Goal: Task Accomplishment & Management: Complete application form

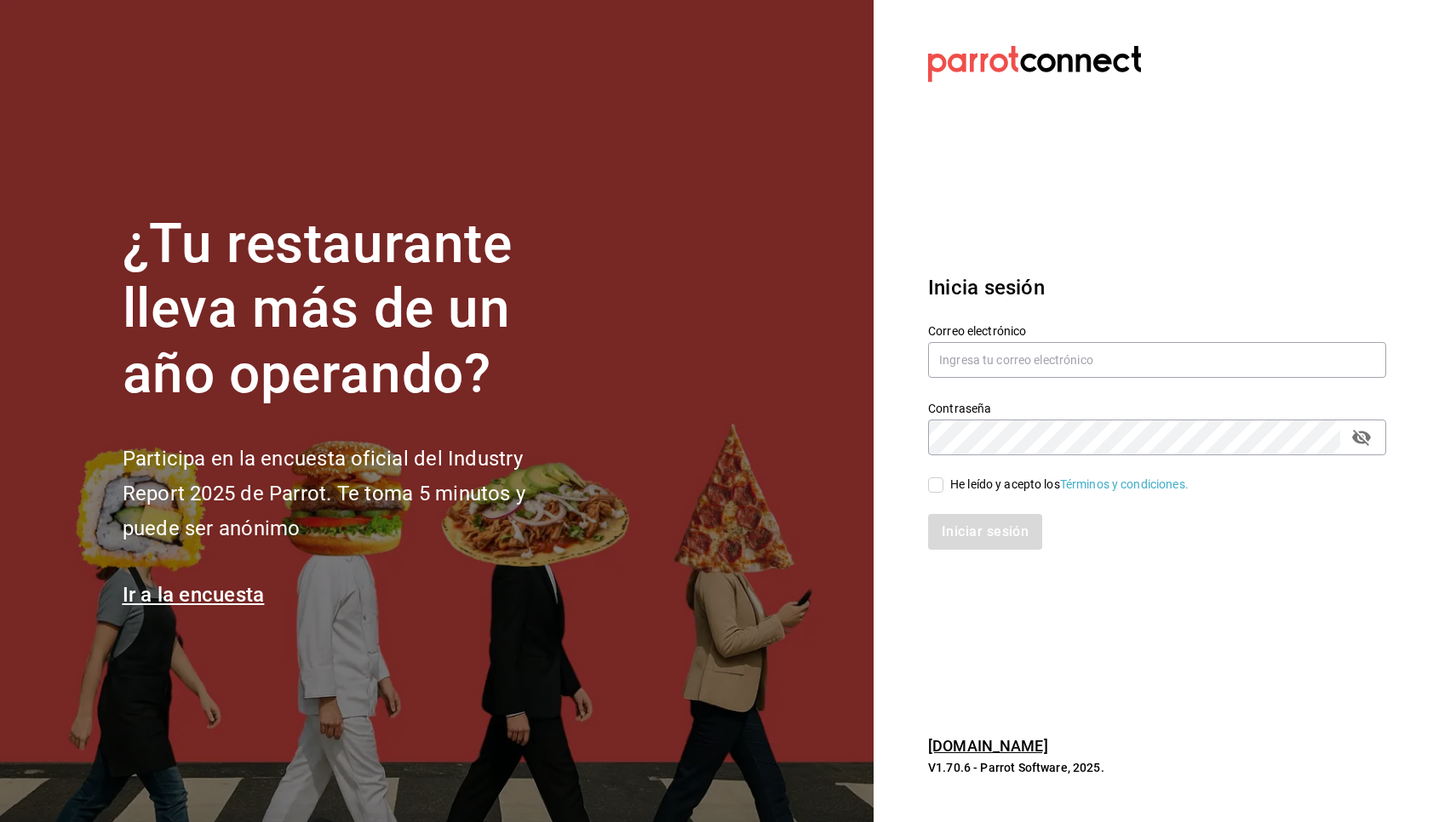
click at [938, 494] on div "Iniciar sesión" at bounding box center [1147, 522] width 479 height 56
click at [1012, 357] on input "text" at bounding box center [1157, 360] width 458 height 36
type input "[EMAIL_ADDRESS][DOMAIN_NAME]"
click at [936, 487] on input "He leído y acepto los Términos y condiciones." at bounding box center [935, 485] width 15 height 15
checkbox input "true"
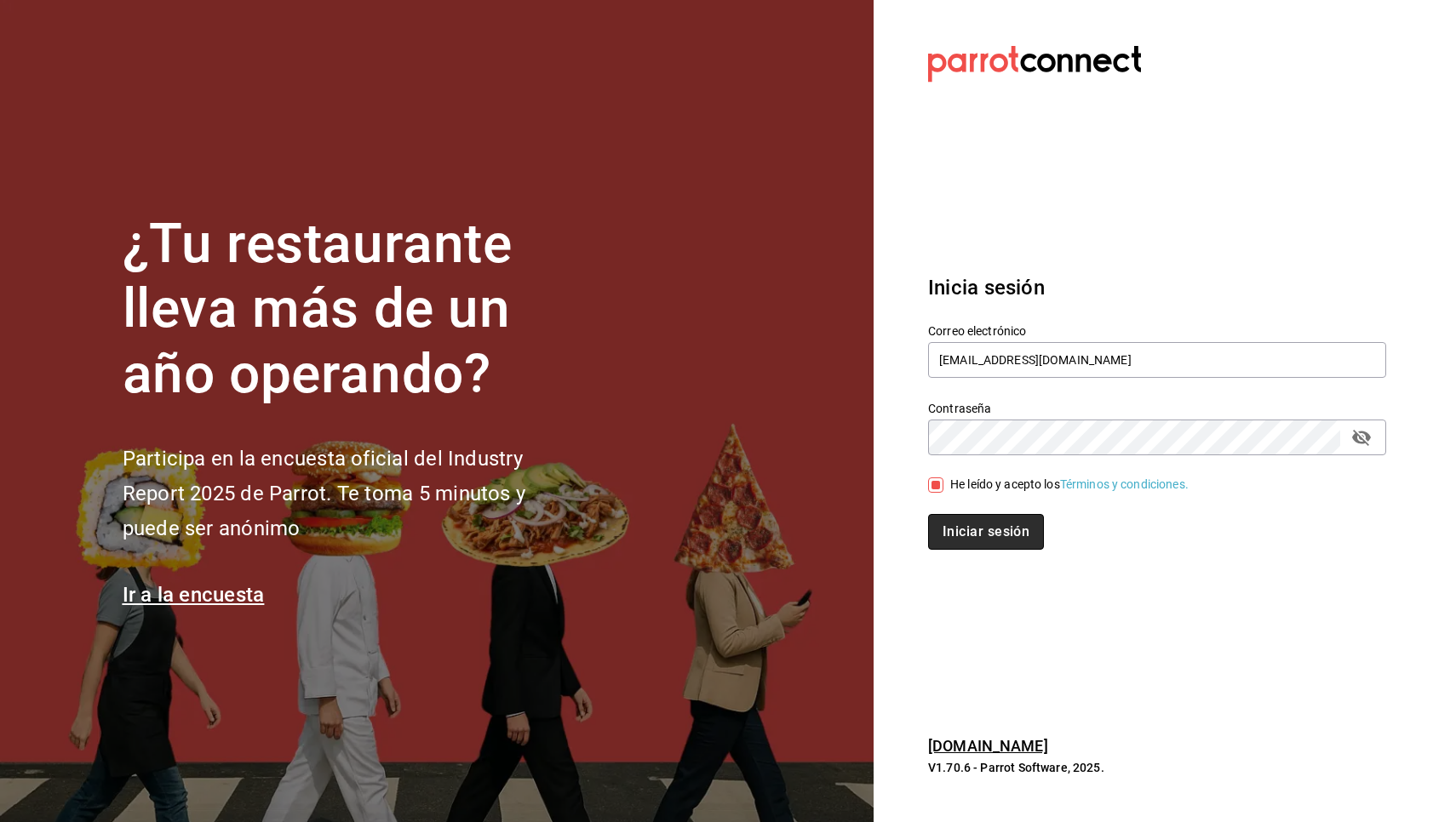
click at [951, 531] on button "Iniciar sesión" at bounding box center [985, 531] width 115 height 36
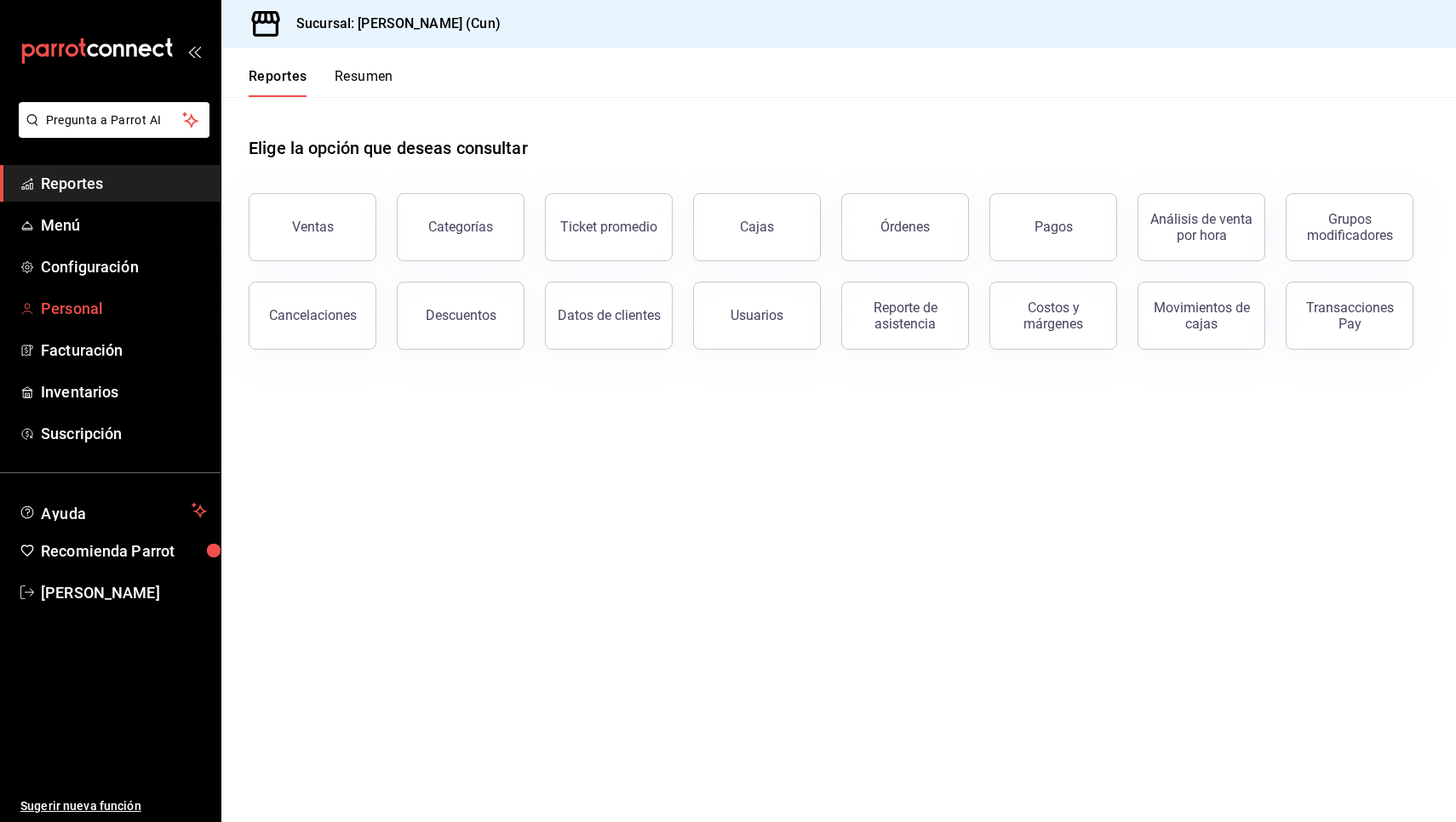
click at [84, 310] on span "Personal" at bounding box center [124, 308] width 166 height 23
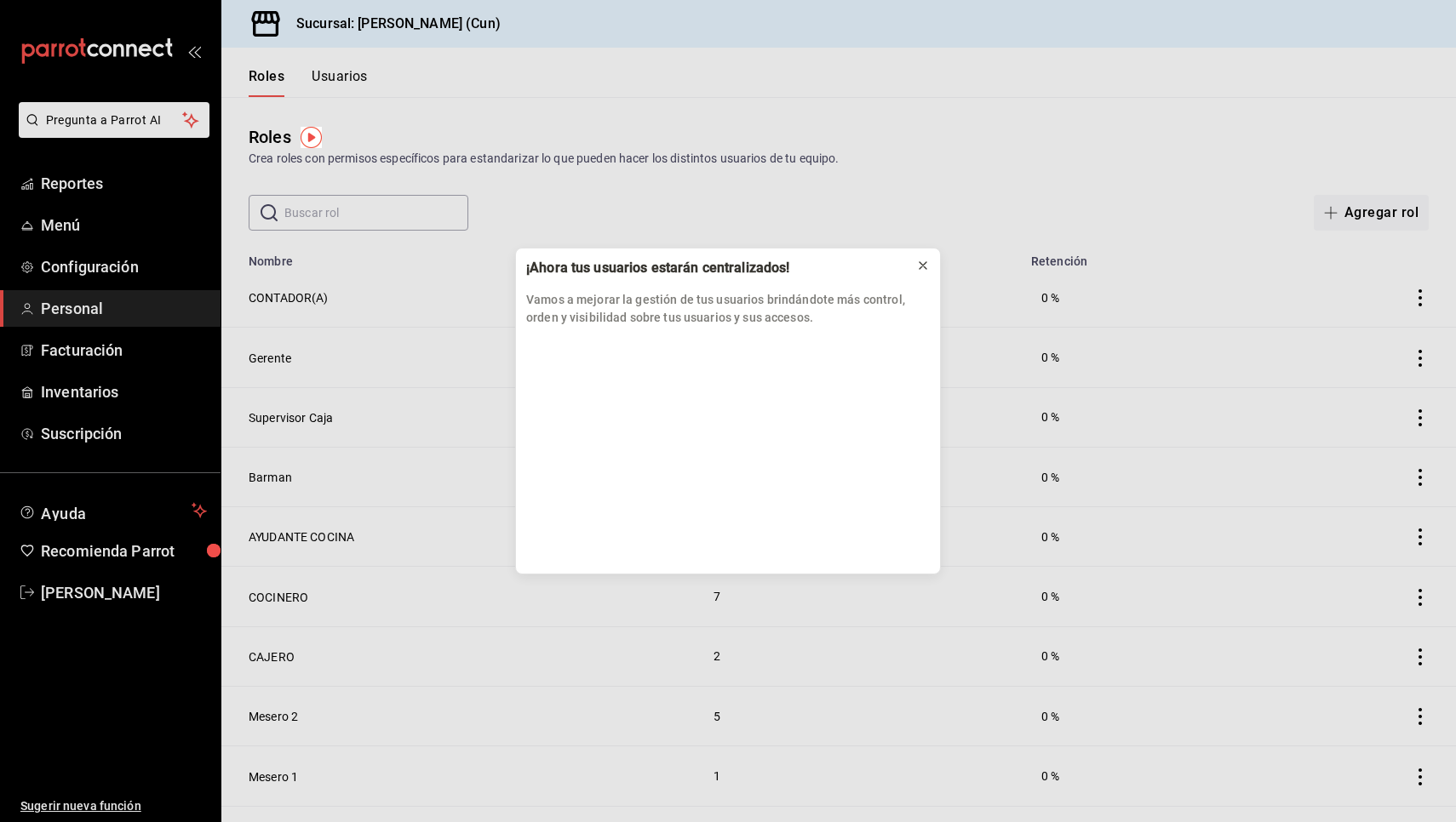
click at [921, 264] on icon at bounding box center [923, 266] width 7 height 7
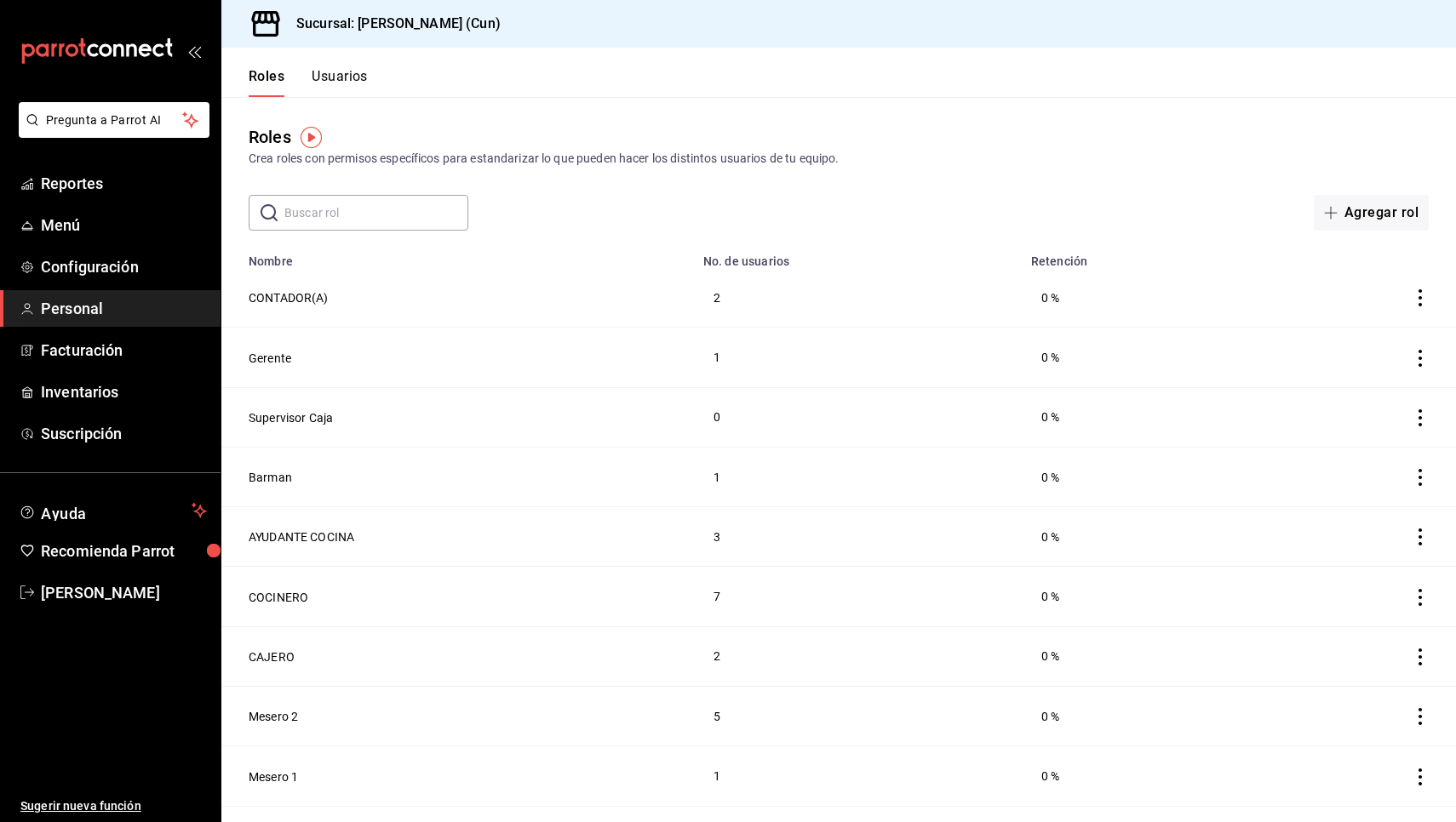
click at [348, 70] on button "Usuarios" at bounding box center [339, 83] width 56 height 29
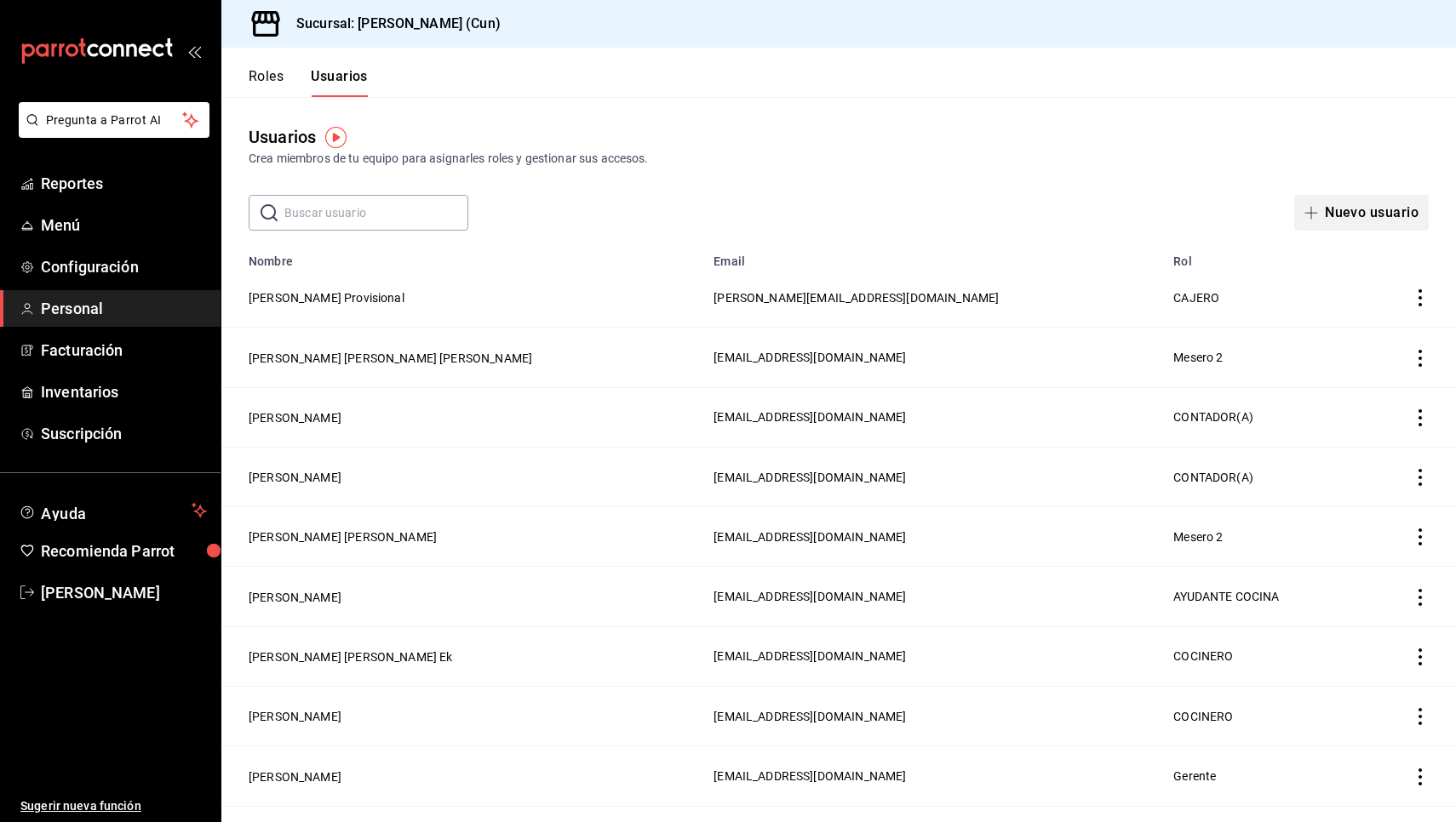
click at [1352, 214] on button "Nuevo usuario" at bounding box center [1361, 213] width 134 height 36
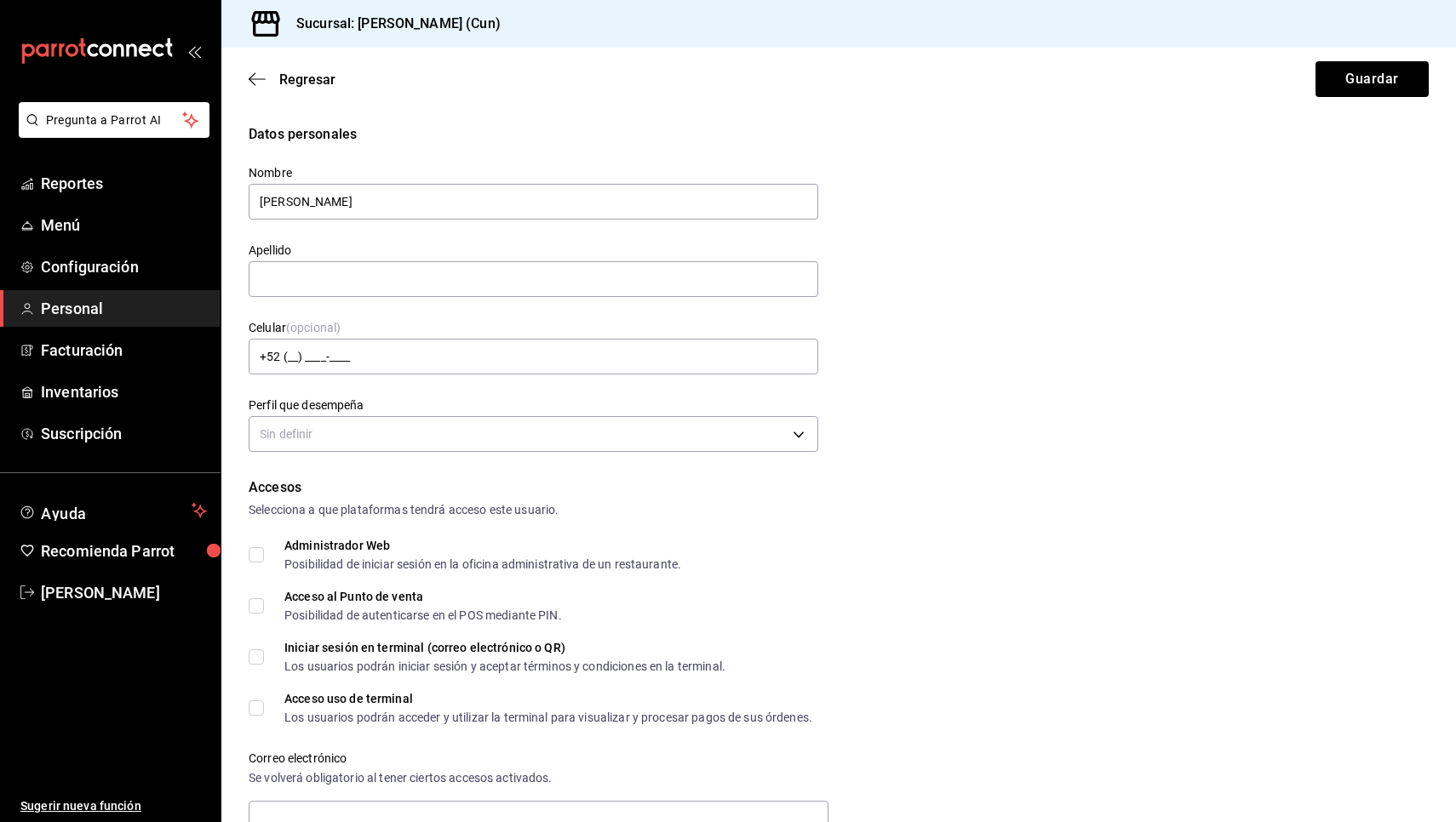
type input "Jairo"
click at [1000, 232] on div "Datos personales Nombre Jairo Apellido Celular (opcional) +52 (__) ____-____ Pe…" at bounding box center [839, 290] width 1180 height 332
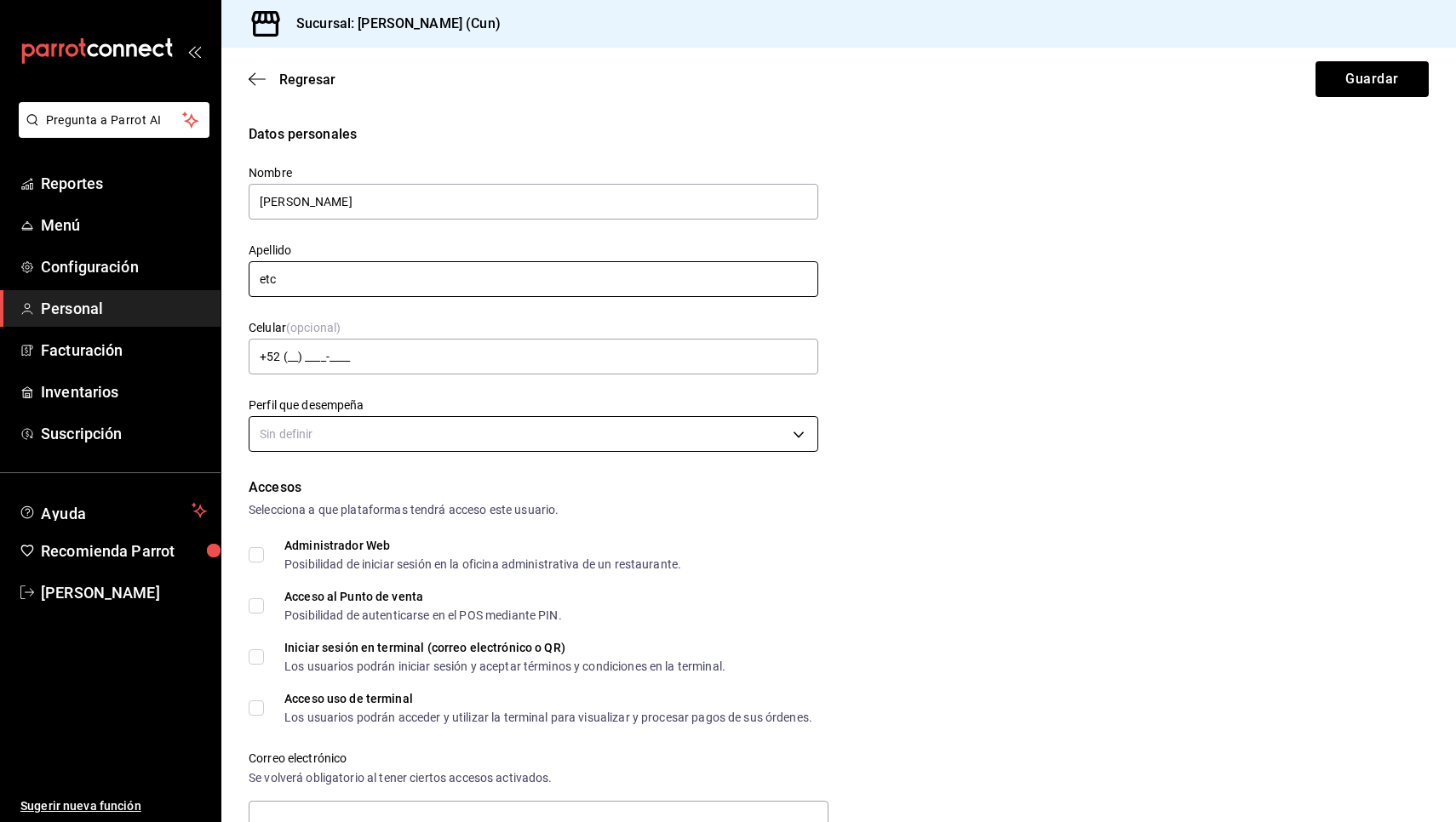
type input "etc"
click at [395, 434] on body "Pregunta a Parrot AI Reportes Menú Configuración Personal Facturación Inventari…" at bounding box center [728, 411] width 1456 height 822
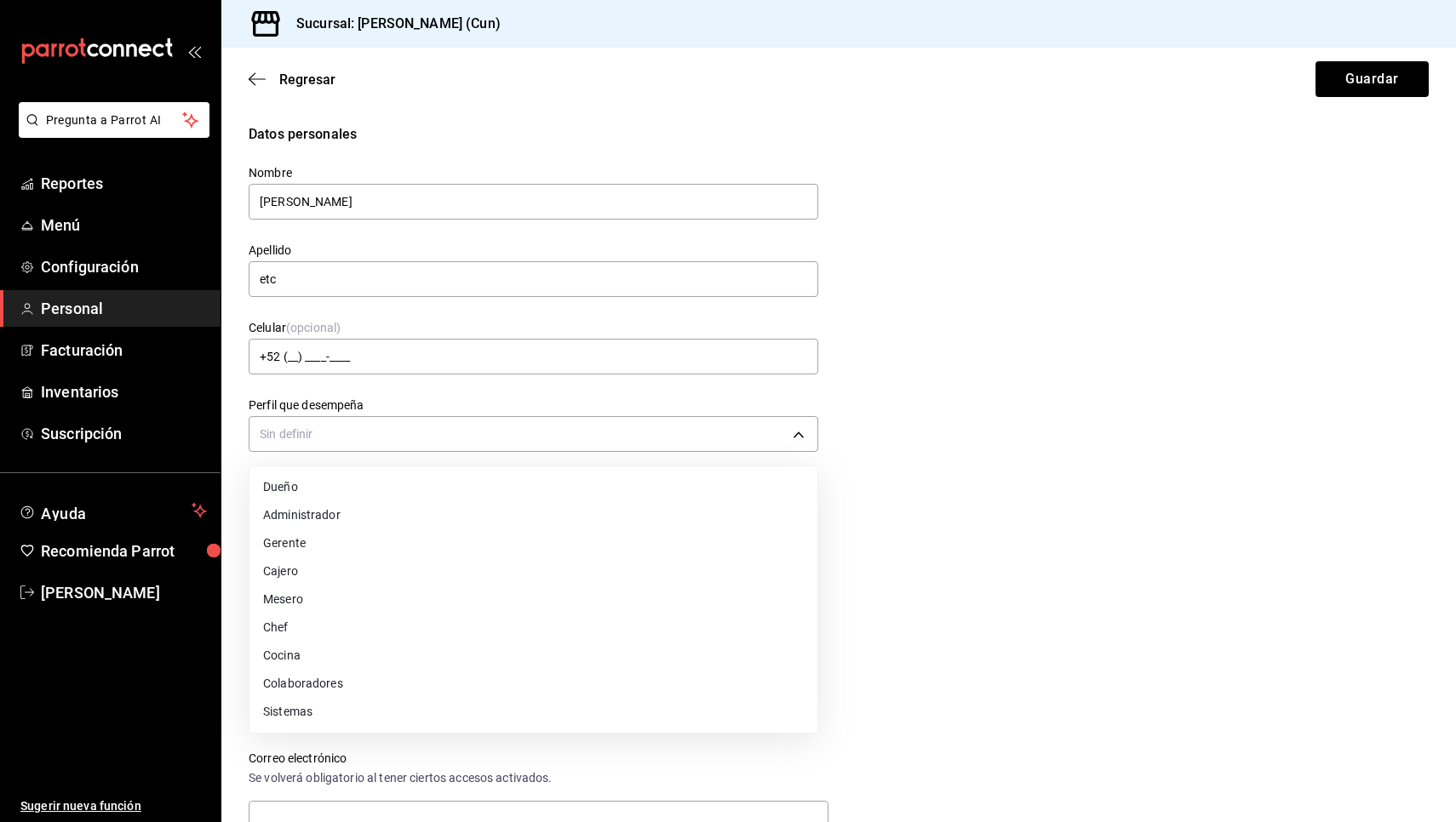
click at [296, 655] on li "Cocina" at bounding box center [533, 655] width 568 height 28
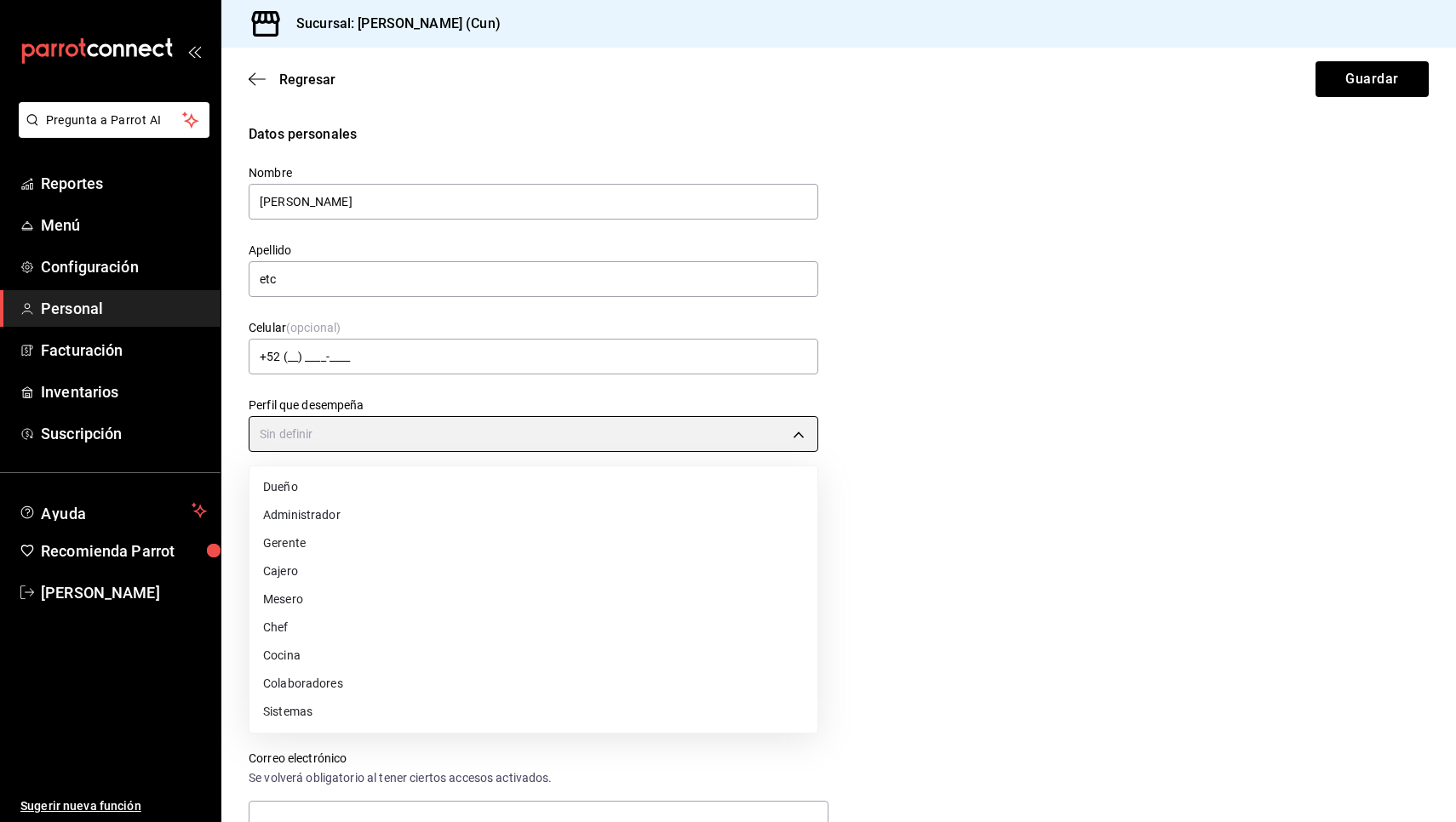
type input "KITCHEN"
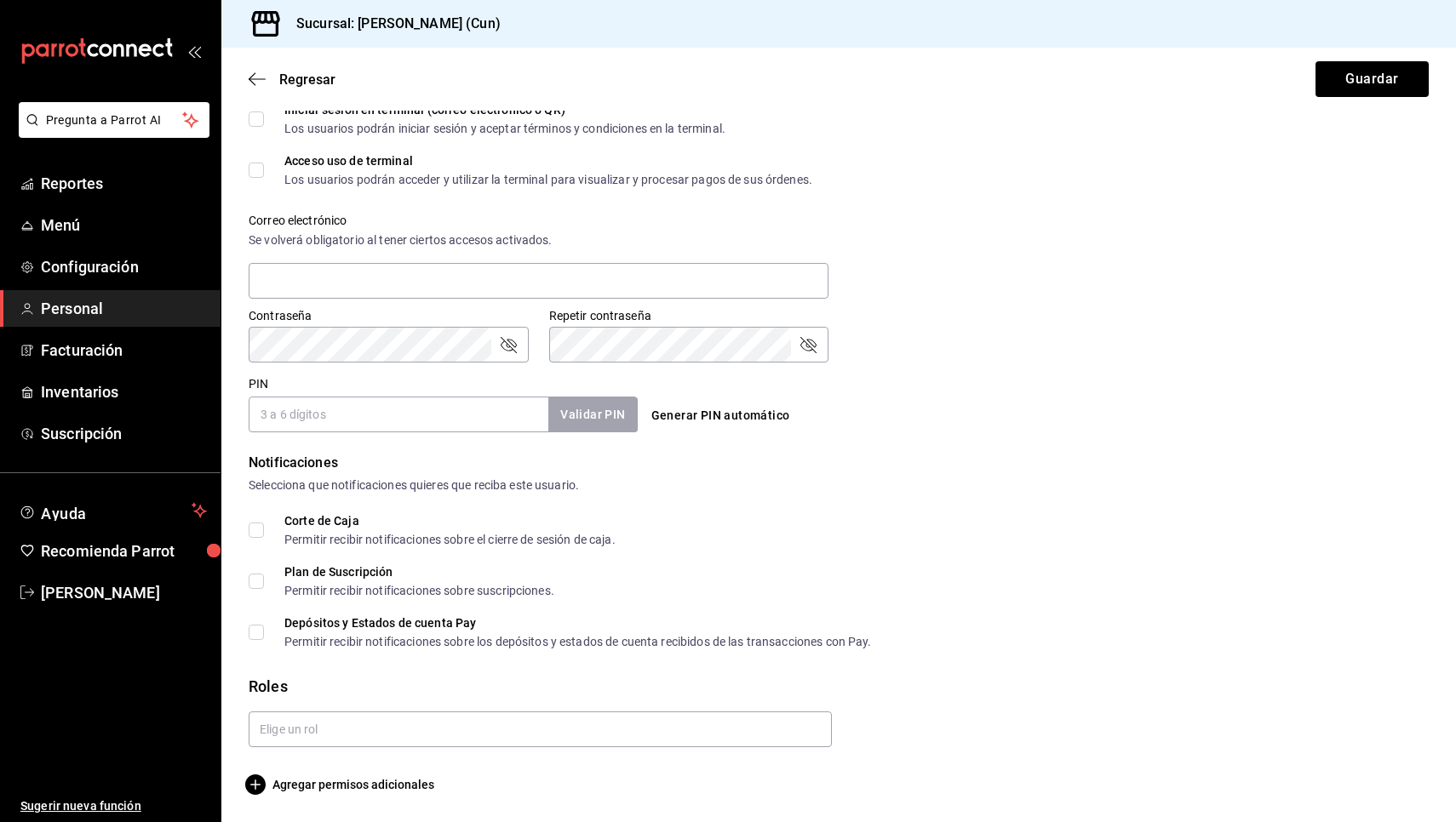
scroll to position [537, 0]
click at [321, 423] on input "PIN" at bounding box center [398, 414] width 300 height 36
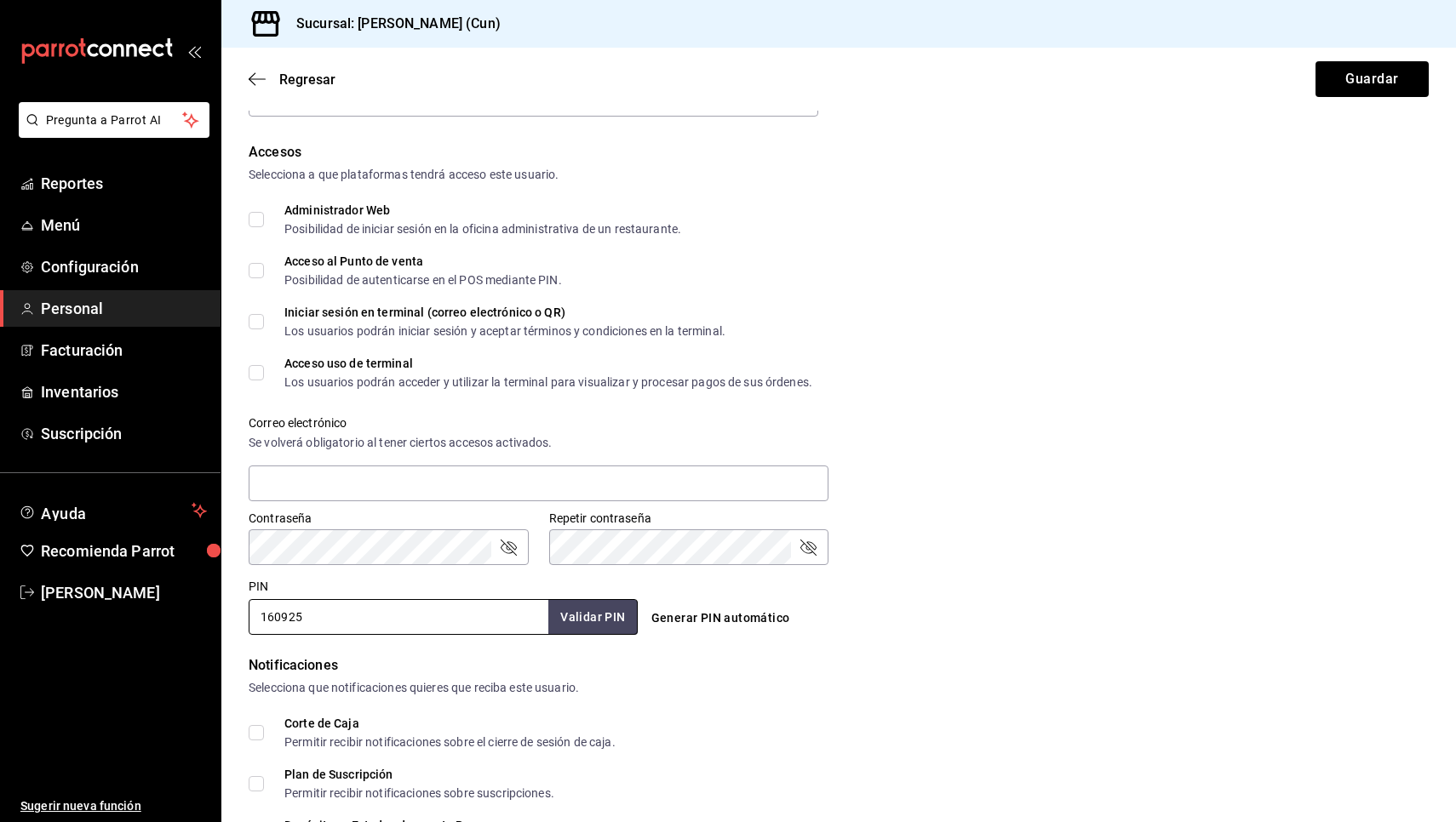
scroll to position [334, 0]
type input "160925"
click at [263, 320] on input "Iniciar sesión en terminal (correo electrónico o QR) Los usuarios podrán inicia…" at bounding box center [256, 322] width 15 height 15
checkbox input "true"
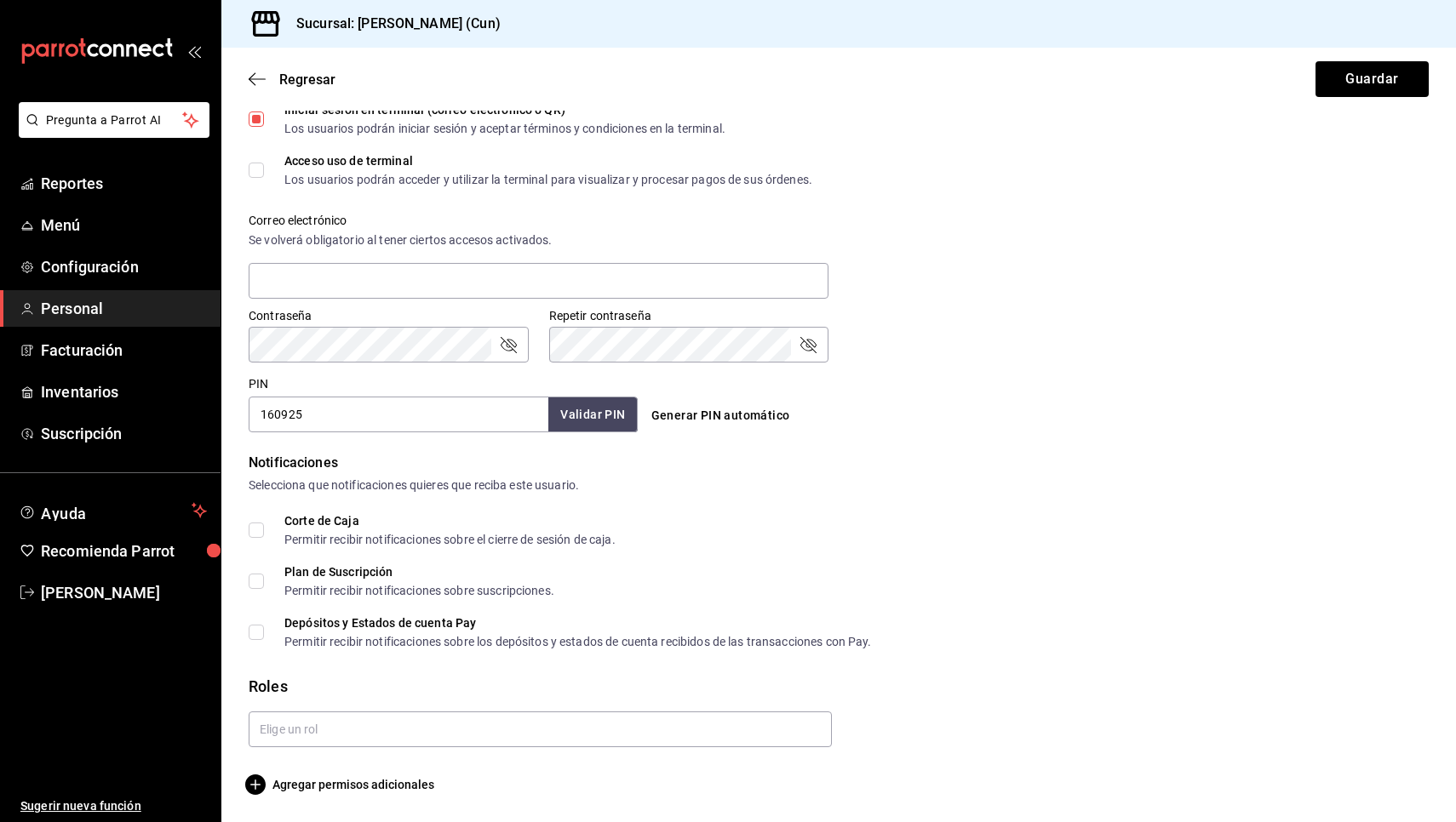
scroll to position [537, 0]
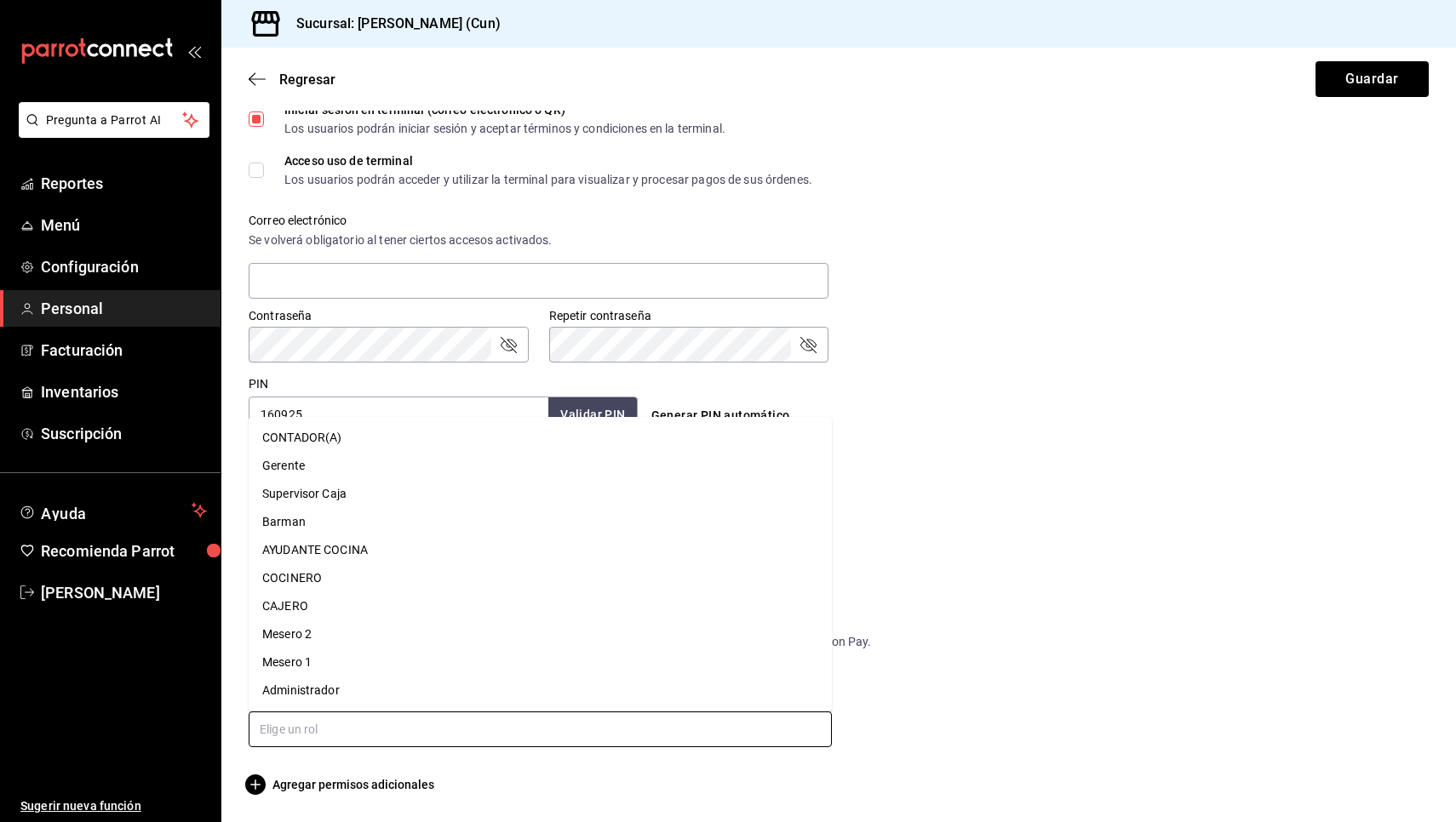
click at [614, 734] on input "text" at bounding box center [540, 729] width 583 height 36
click at [669, 552] on li "AYUDANTE COCINA" at bounding box center [540, 549] width 583 height 28
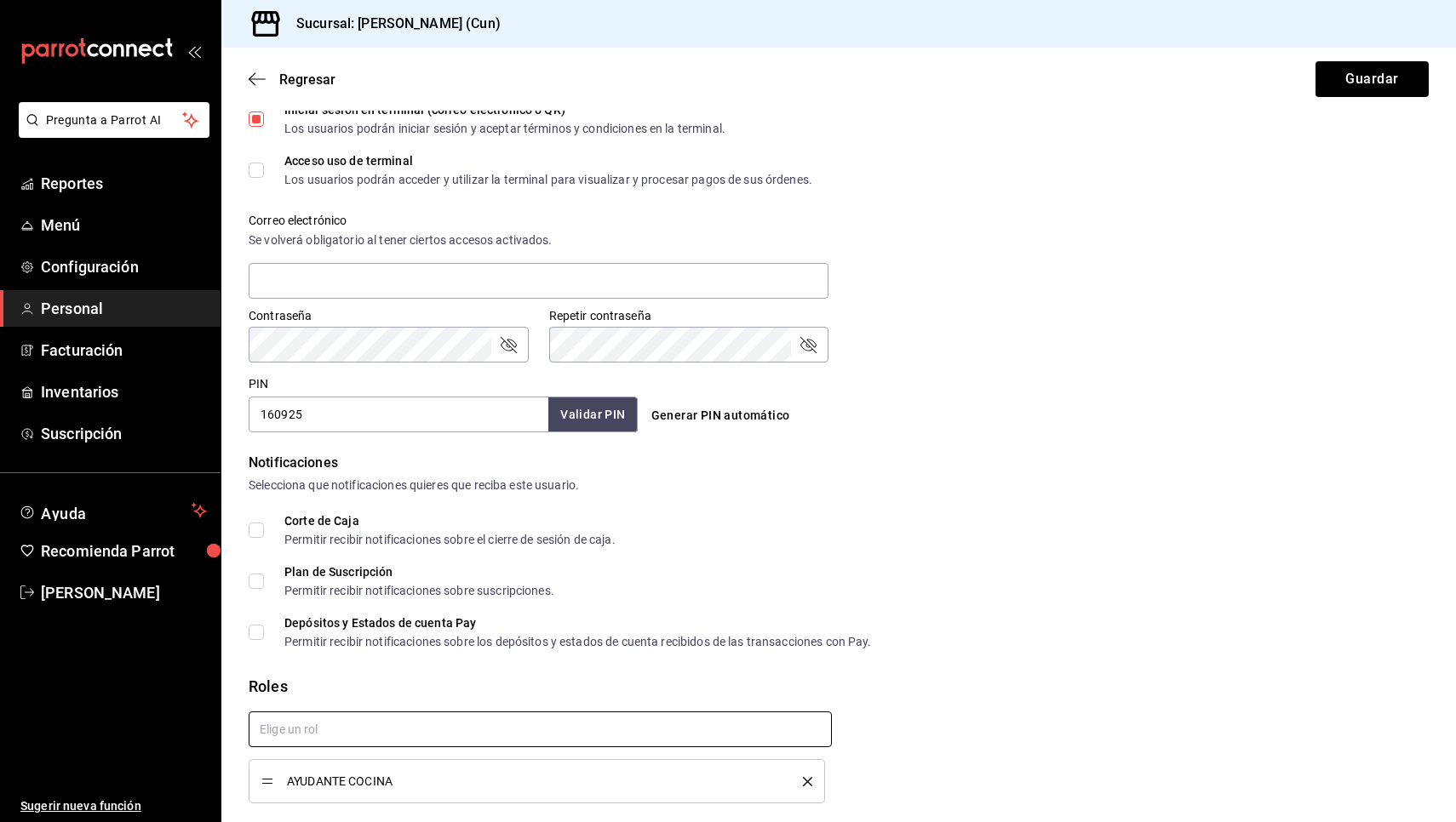
checkbox input "true"
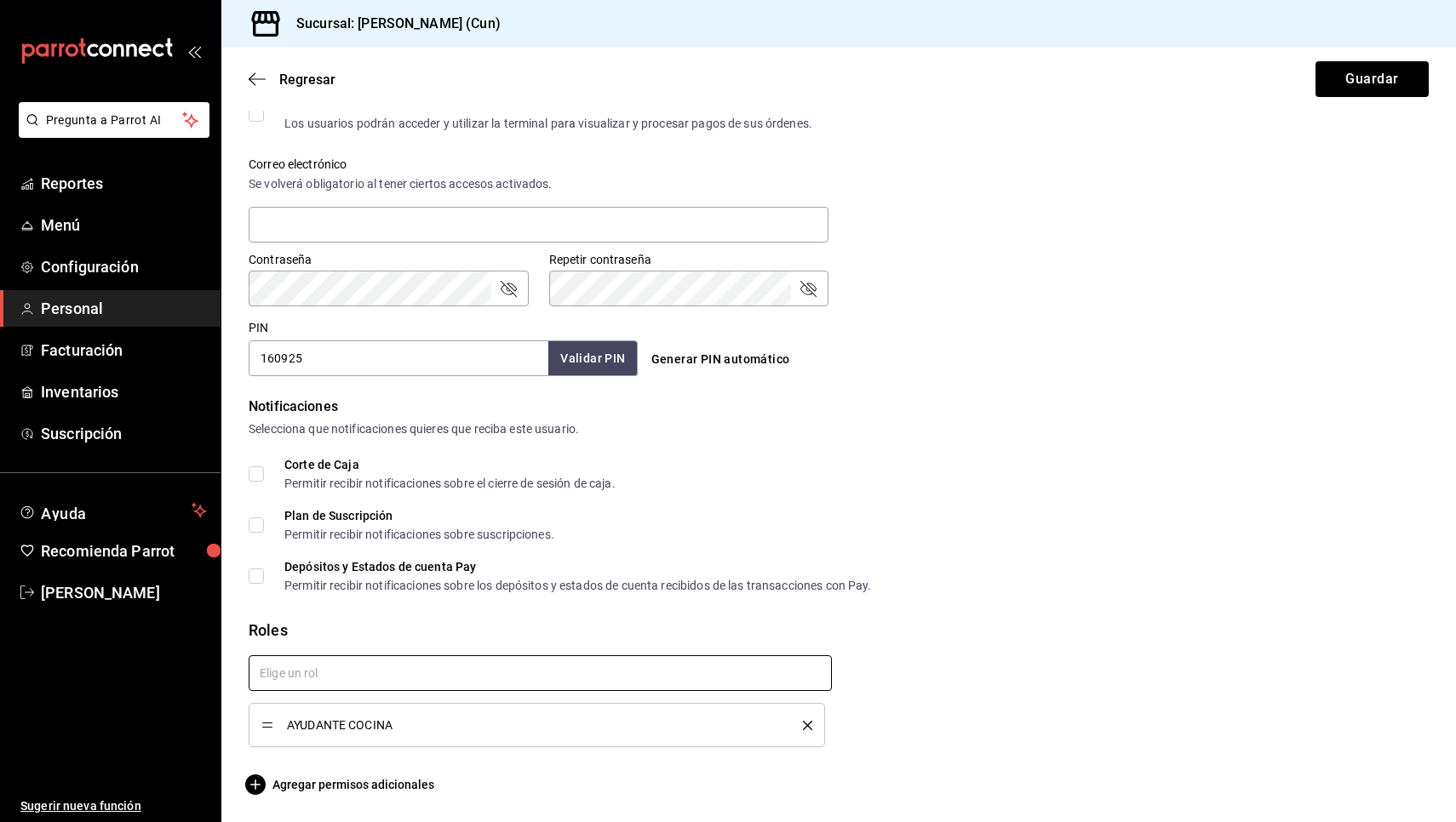
scroll to position [594, 0]
click at [1380, 81] on button "Guardar" at bounding box center [1371, 79] width 113 height 36
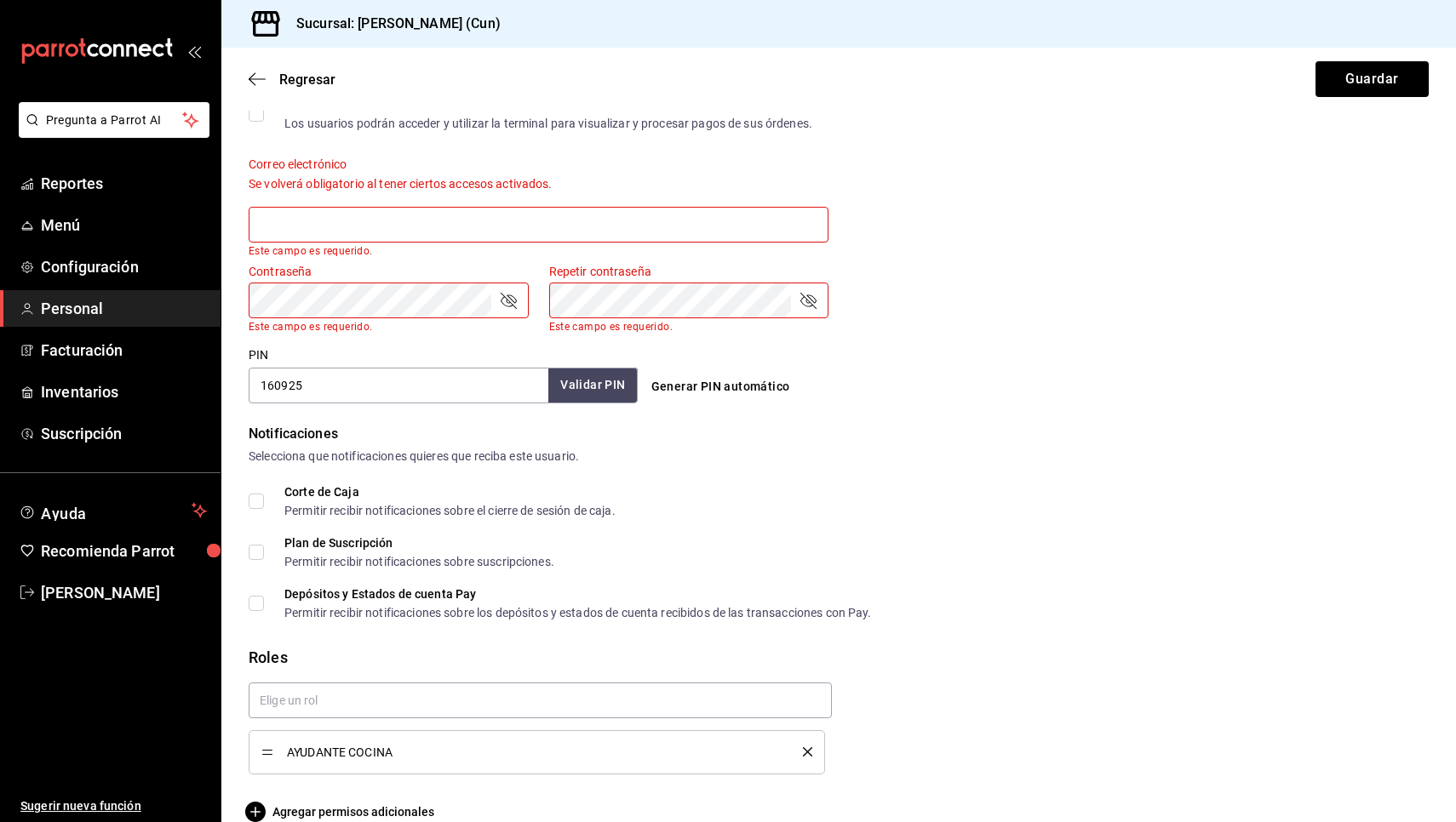
click at [1177, 356] on div "PIN 160925 Validar PIN ​ Generar PIN automático" at bounding box center [835, 372] width 1187 height 63
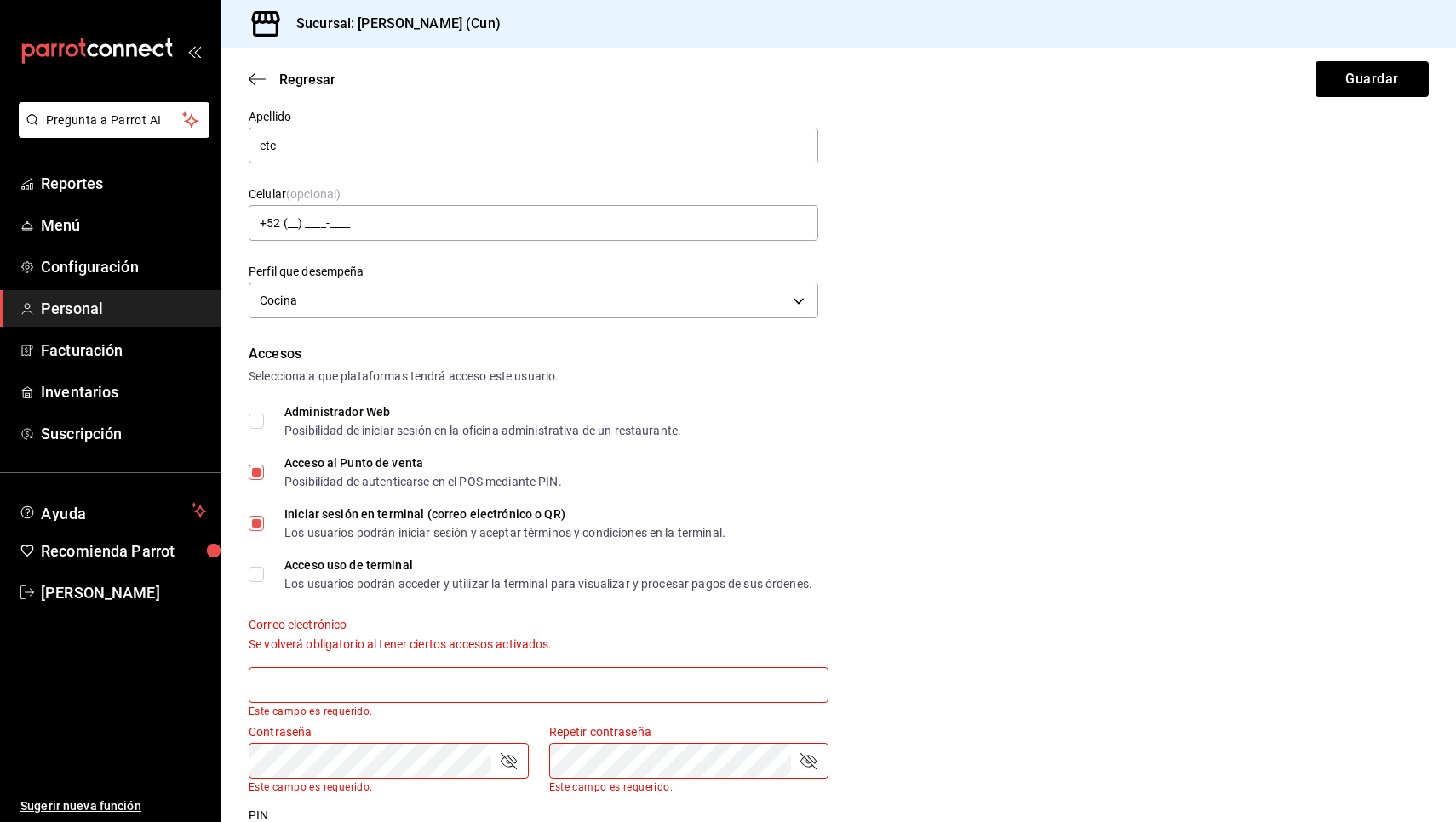
scroll to position [132, 0]
click at [258, 525] on input "Iniciar sesión en terminal (correo electrónico o QR) Los usuarios podrán inicia…" at bounding box center [256, 525] width 15 height 15
checkbox input "false"
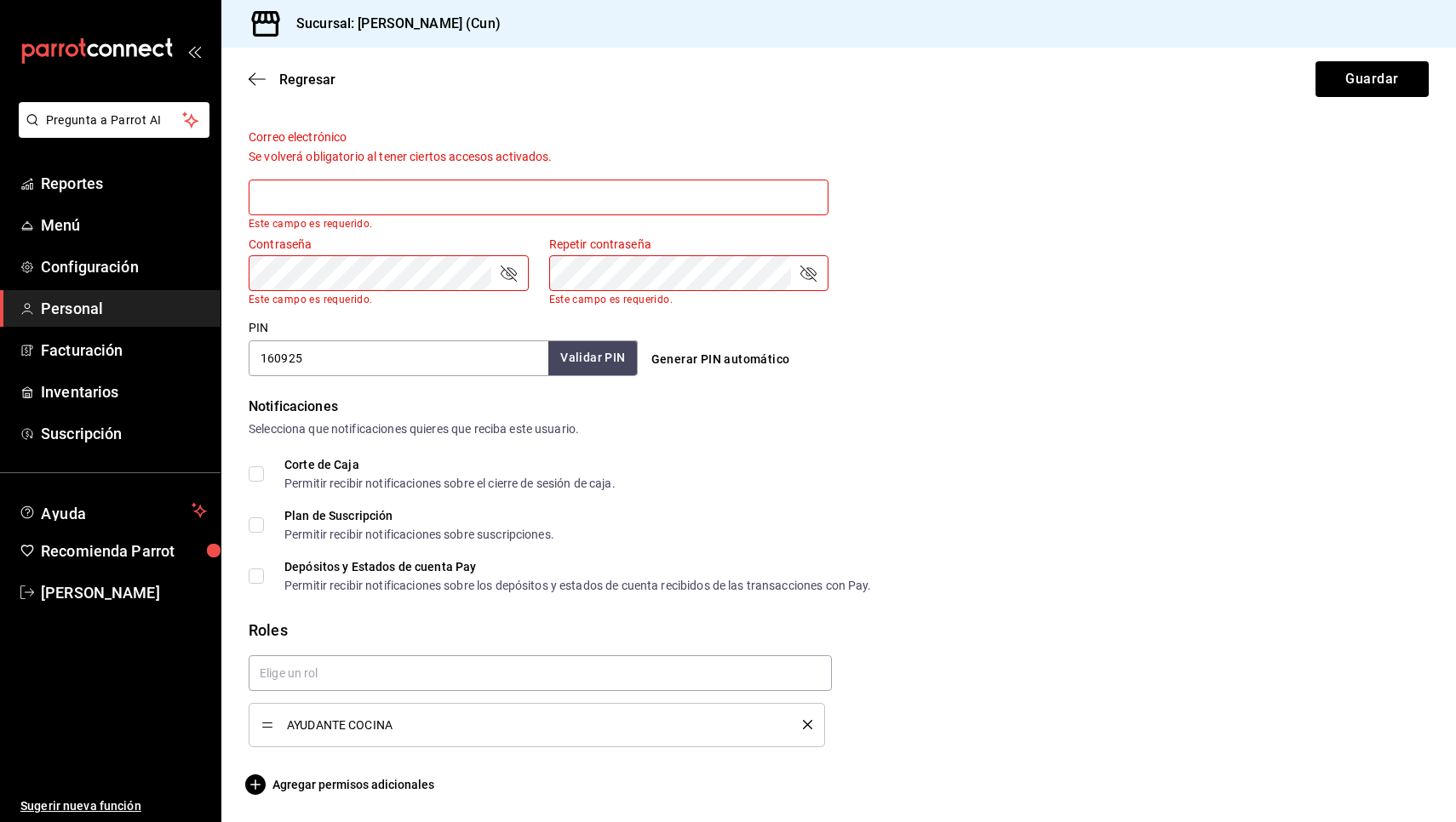
scroll to position [620, 0]
click at [598, 367] on button "Validar PIN" at bounding box center [592, 359] width 91 height 37
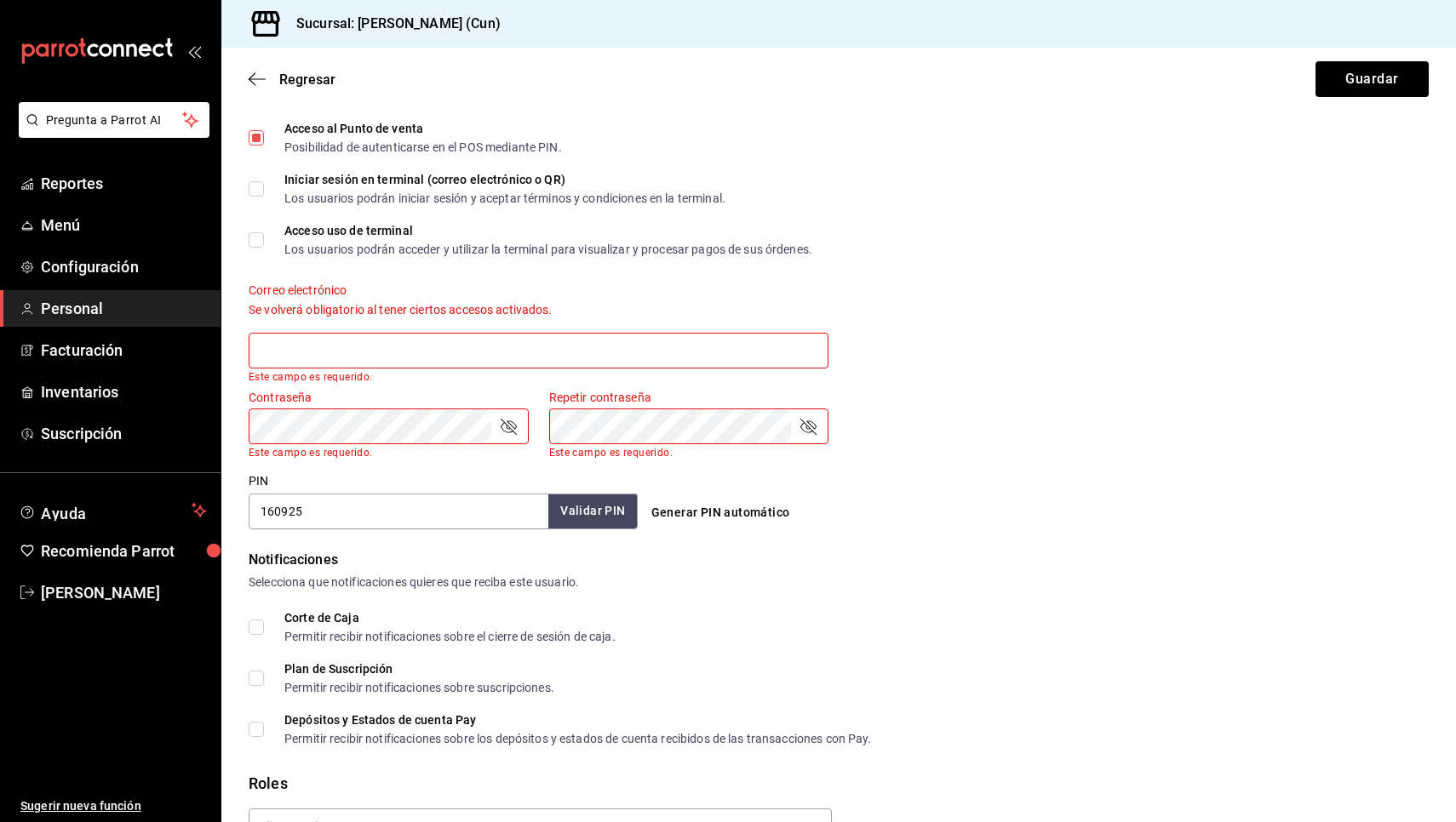
scroll to position [470, 0]
click at [439, 336] on input "text" at bounding box center [539, 349] width 580 height 36
click at [1053, 441] on div "Contraseña Contraseña Este campo es requerido. Repetir contraseña Repetir contr…" at bounding box center [828, 412] width 1200 height 90
click at [813, 359] on input "text" at bounding box center [539, 349] width 580 height 36
click at [813, 349] on input "text" at bounding box center [539, 349] width 580 height 36
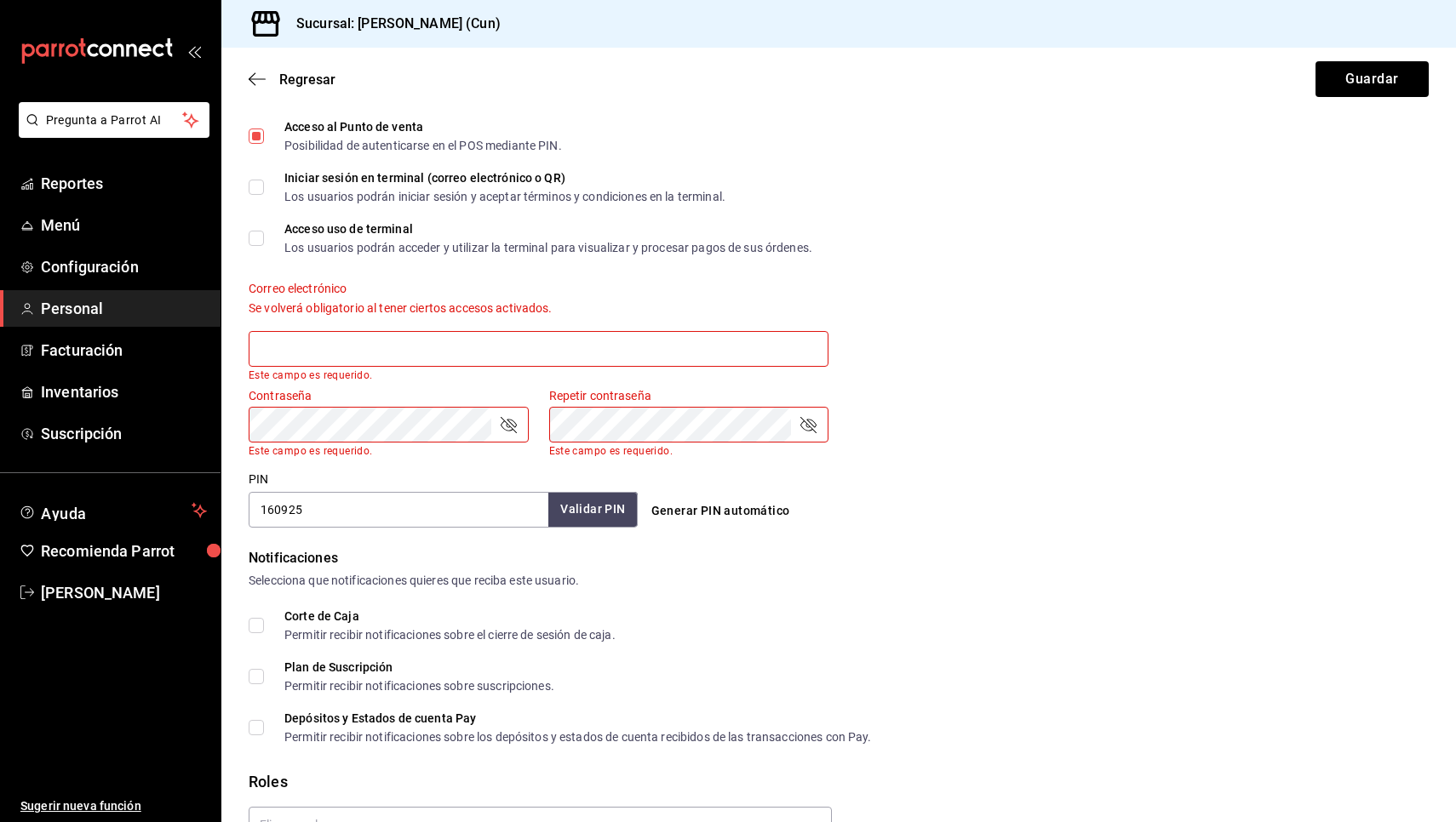
click at [848, 396] on div "Contraseña Contraseña Este campo es requerido. Repetir contraseña Repetir contr…" at bounding box center [828, 412] width 1200 height 90
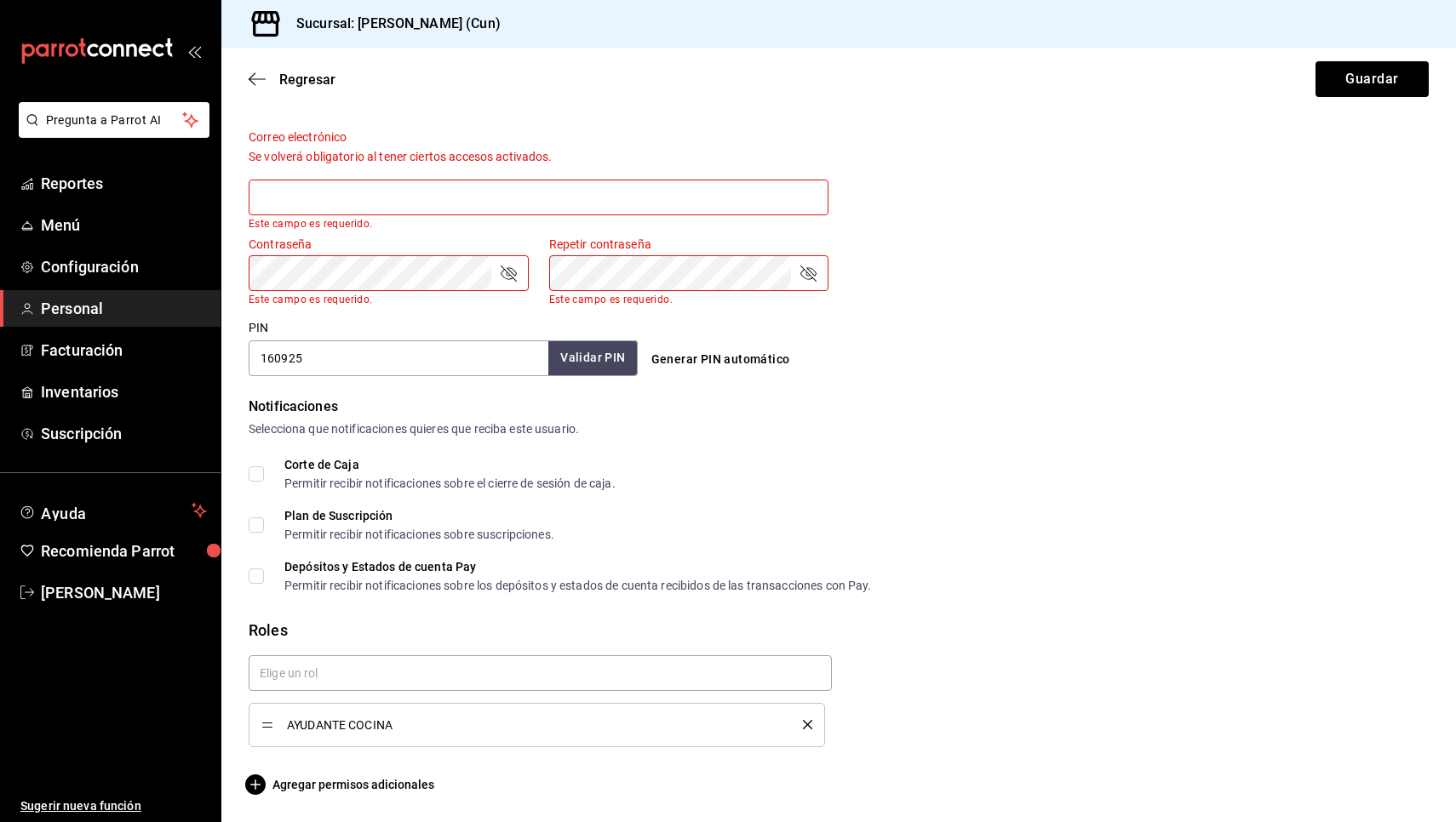
scroll to position [620, 0]
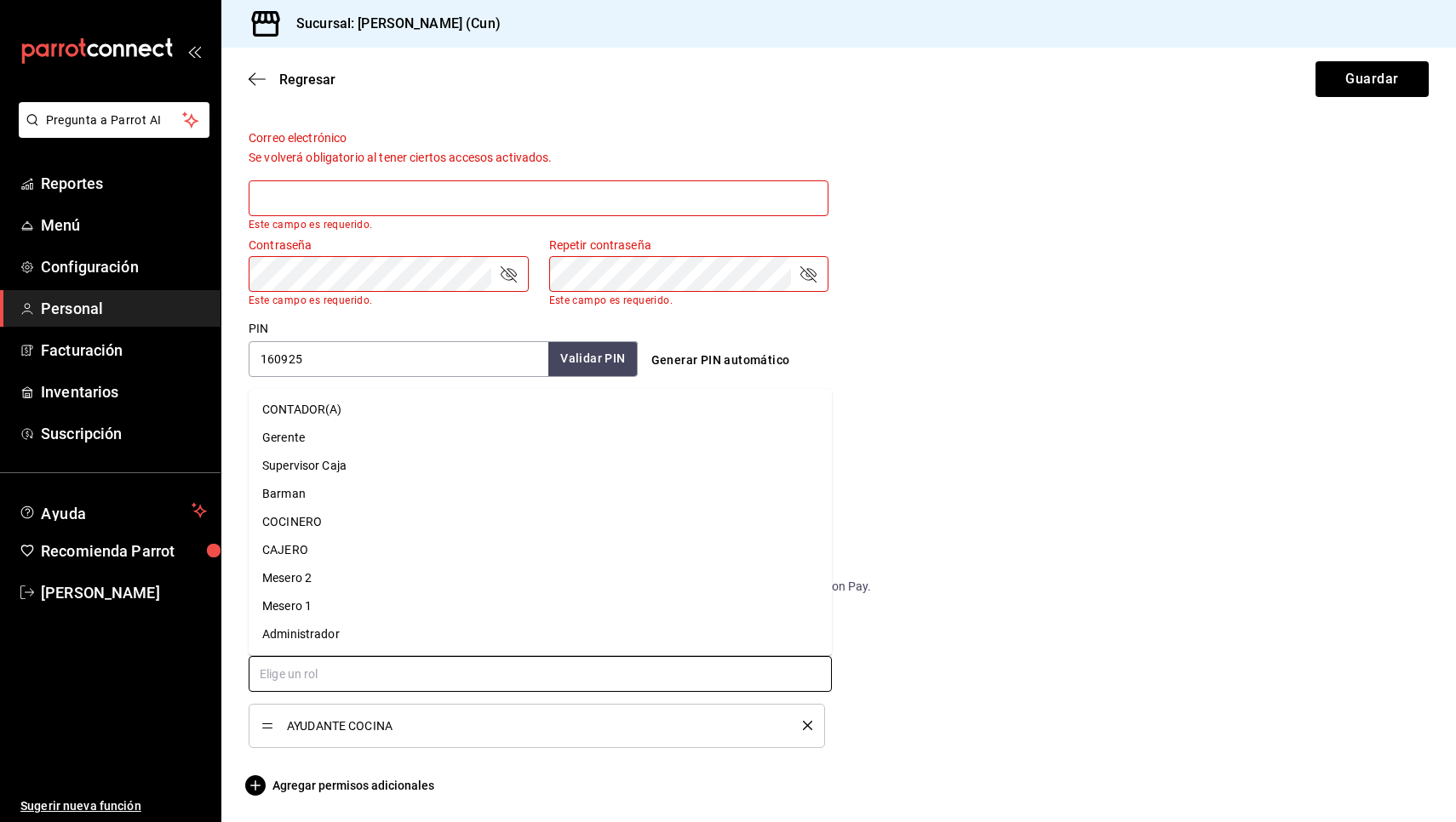
click at [783, 673] on input "text" at bounding box center [540, 674] width 583 height 36
click at [340, 537] on li "CAJERO" at bounding box center [540, 549] width 583 height 28
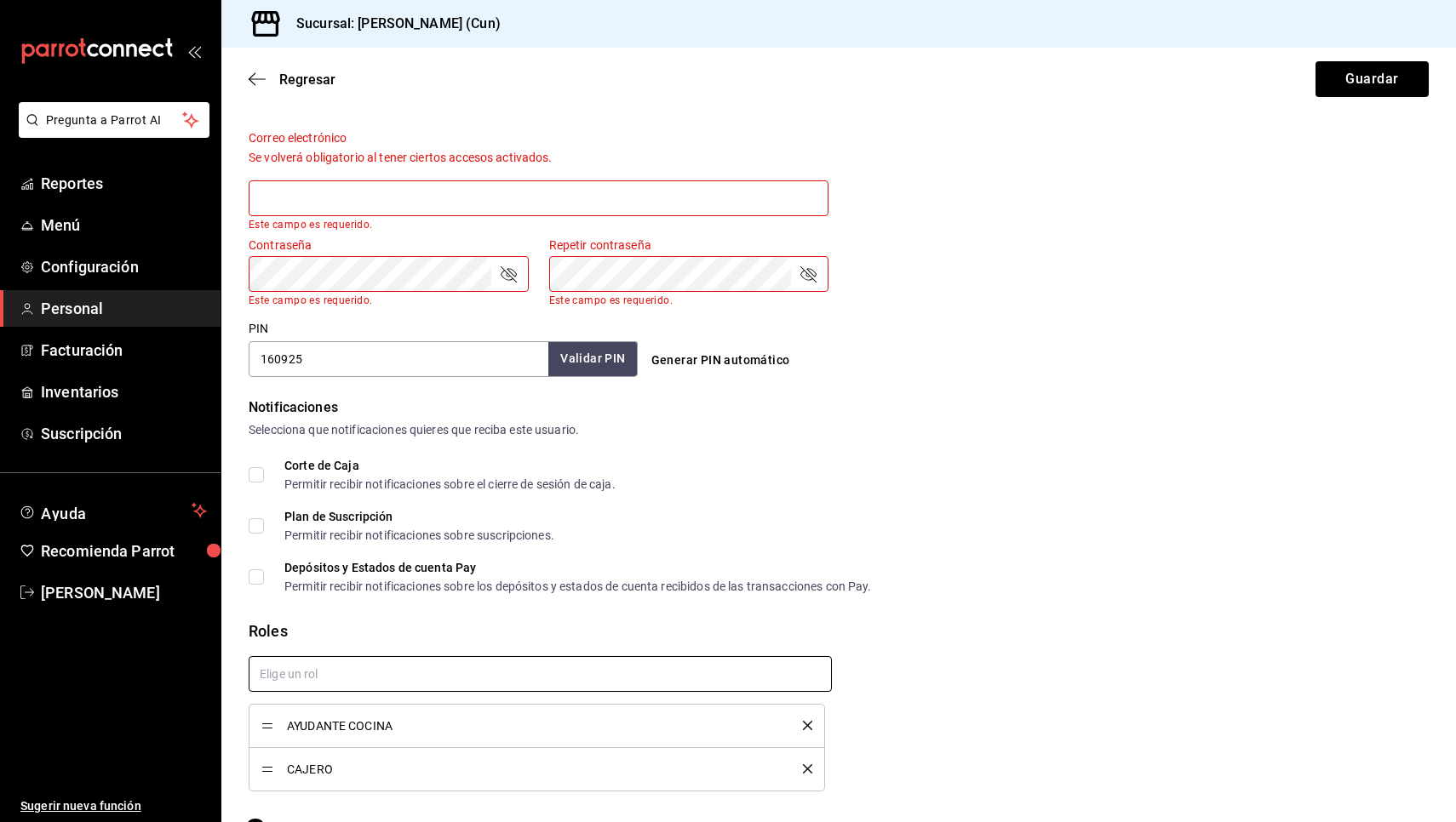
checkbox input "true"
click at [811, 770] on icon "delete" at bounding box center [807, 768] width 9 height 9
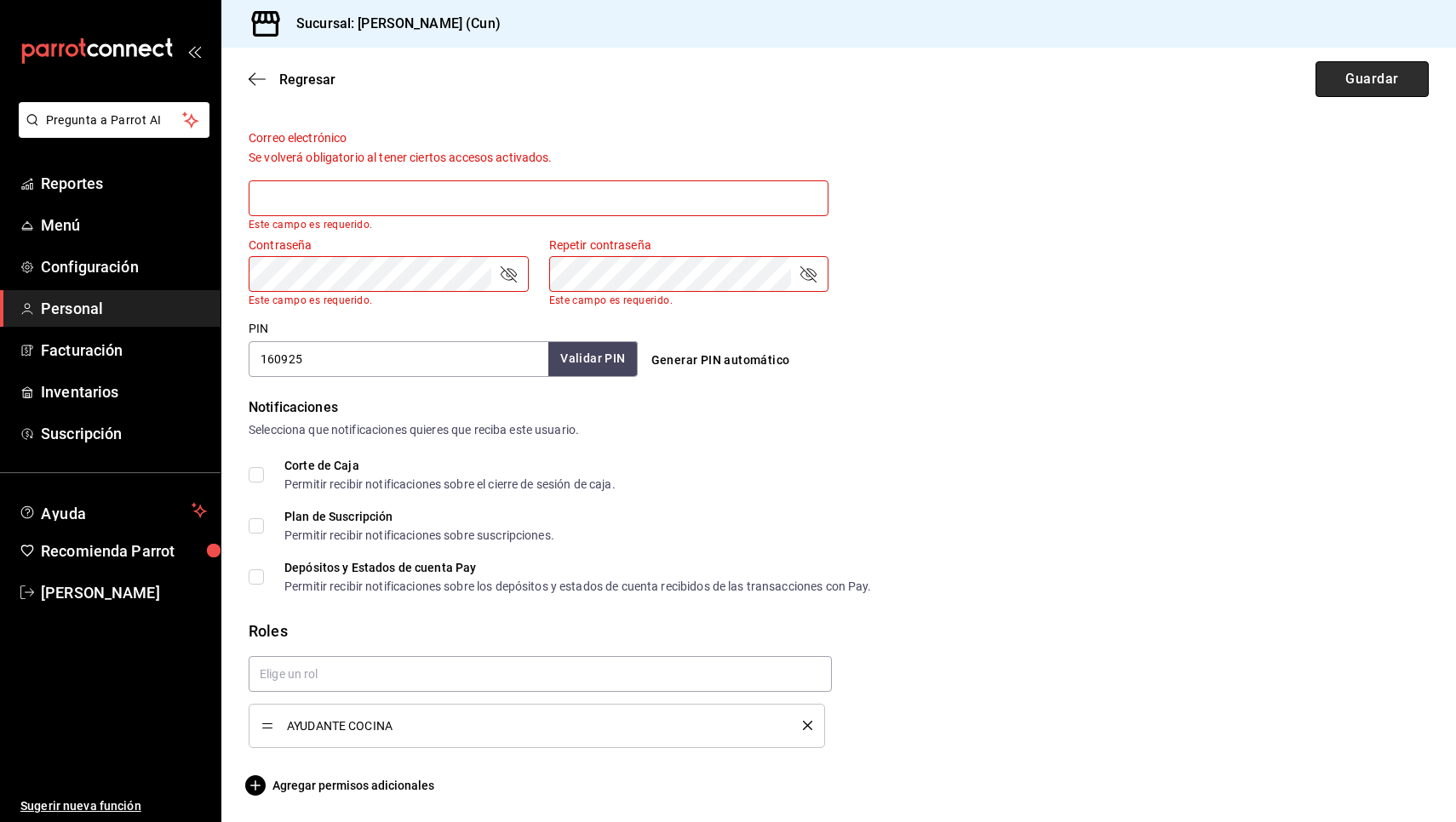
click at [1372, 69] on button "Guardar" at bounding box center [1371, 79] width 113 height 36
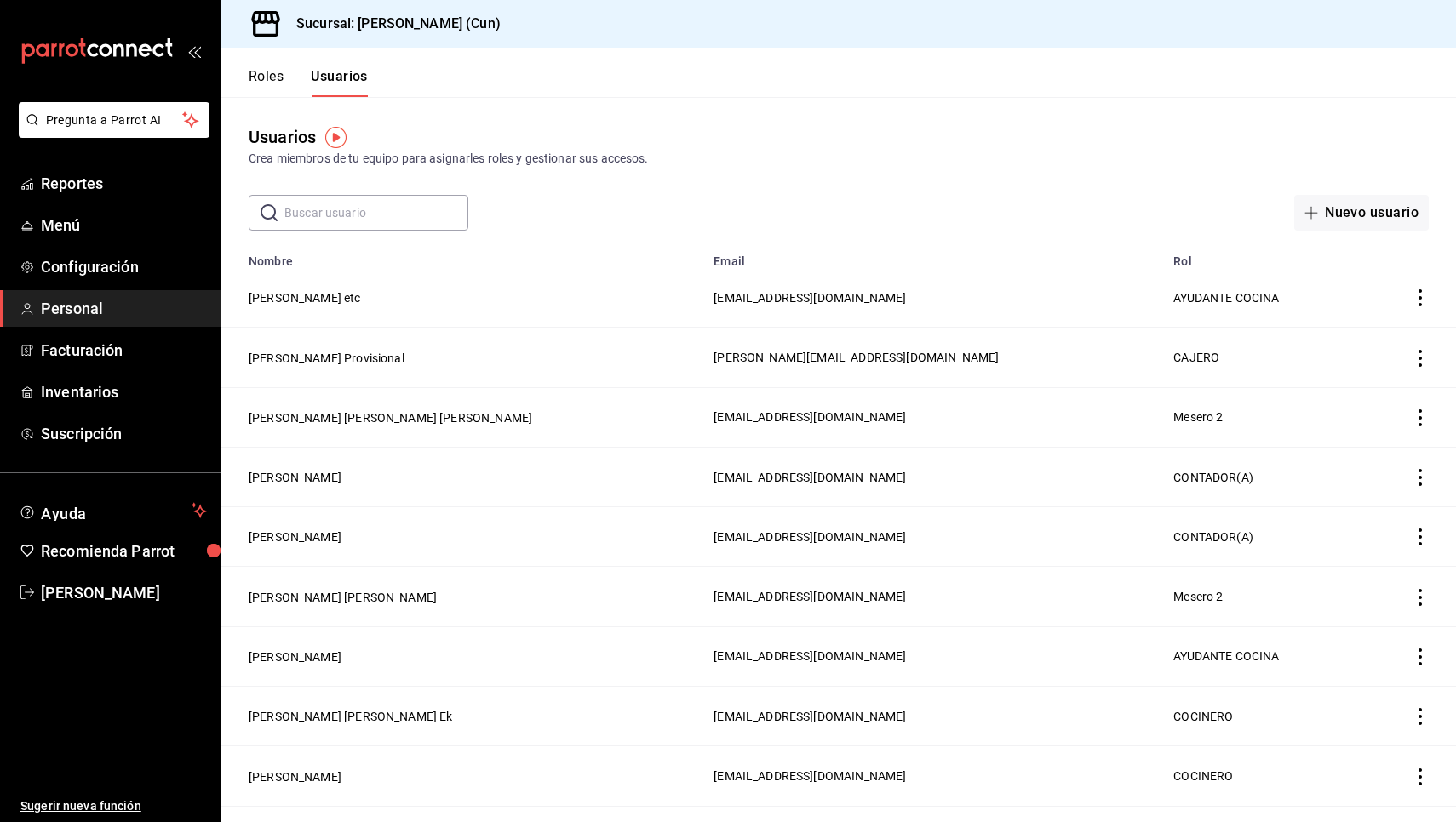
click at [1137, 230] on div "Nuevo usuario" at bounding box center [1199, 213] width 460 height 36
click at [276, 295] on button "Jairo etc" at bounding box center [304, 298] width 112 height 17
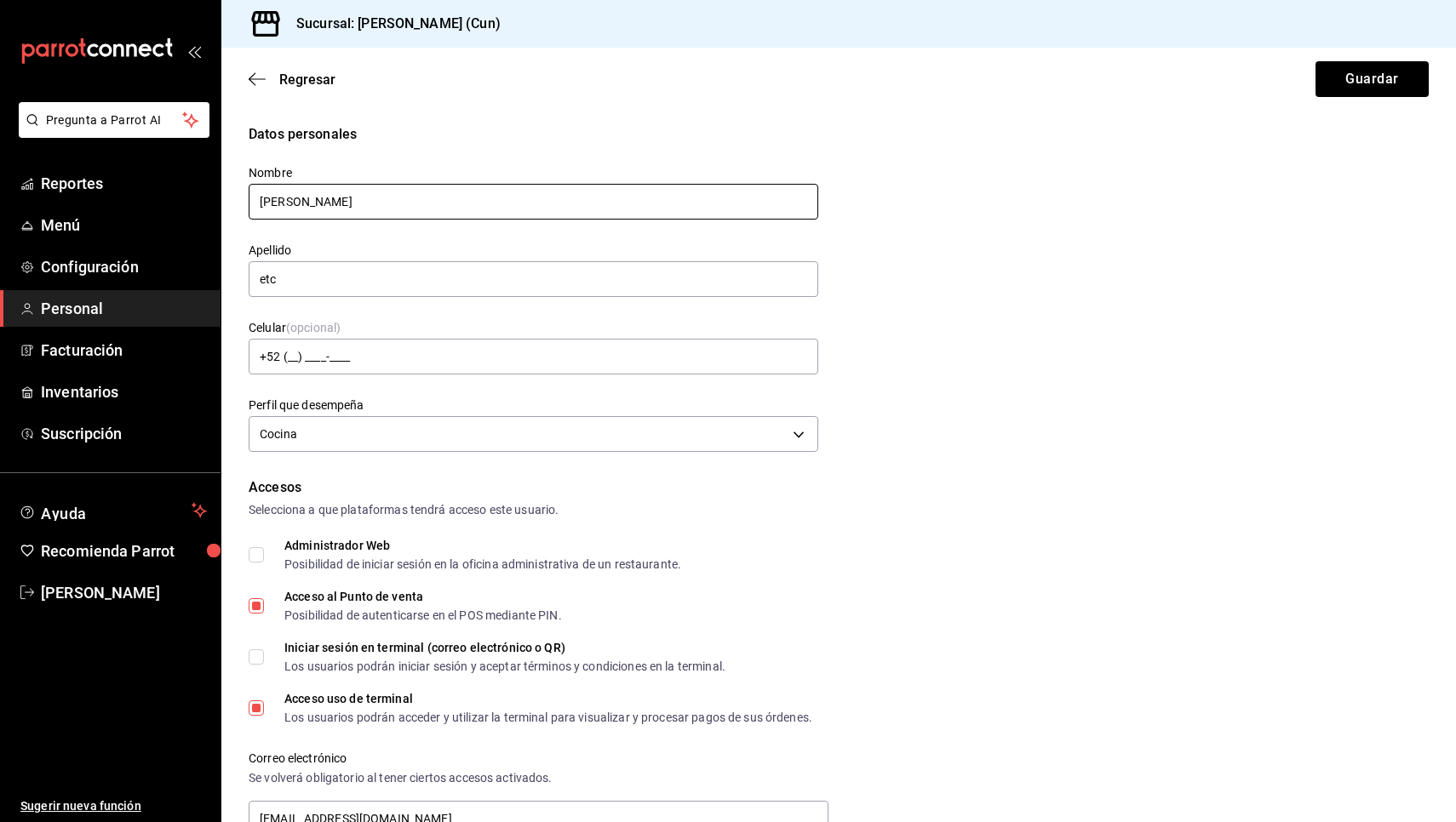
click at [343, 208] on input "Jairo" at bounding box center [533, 202] width 569 height 36
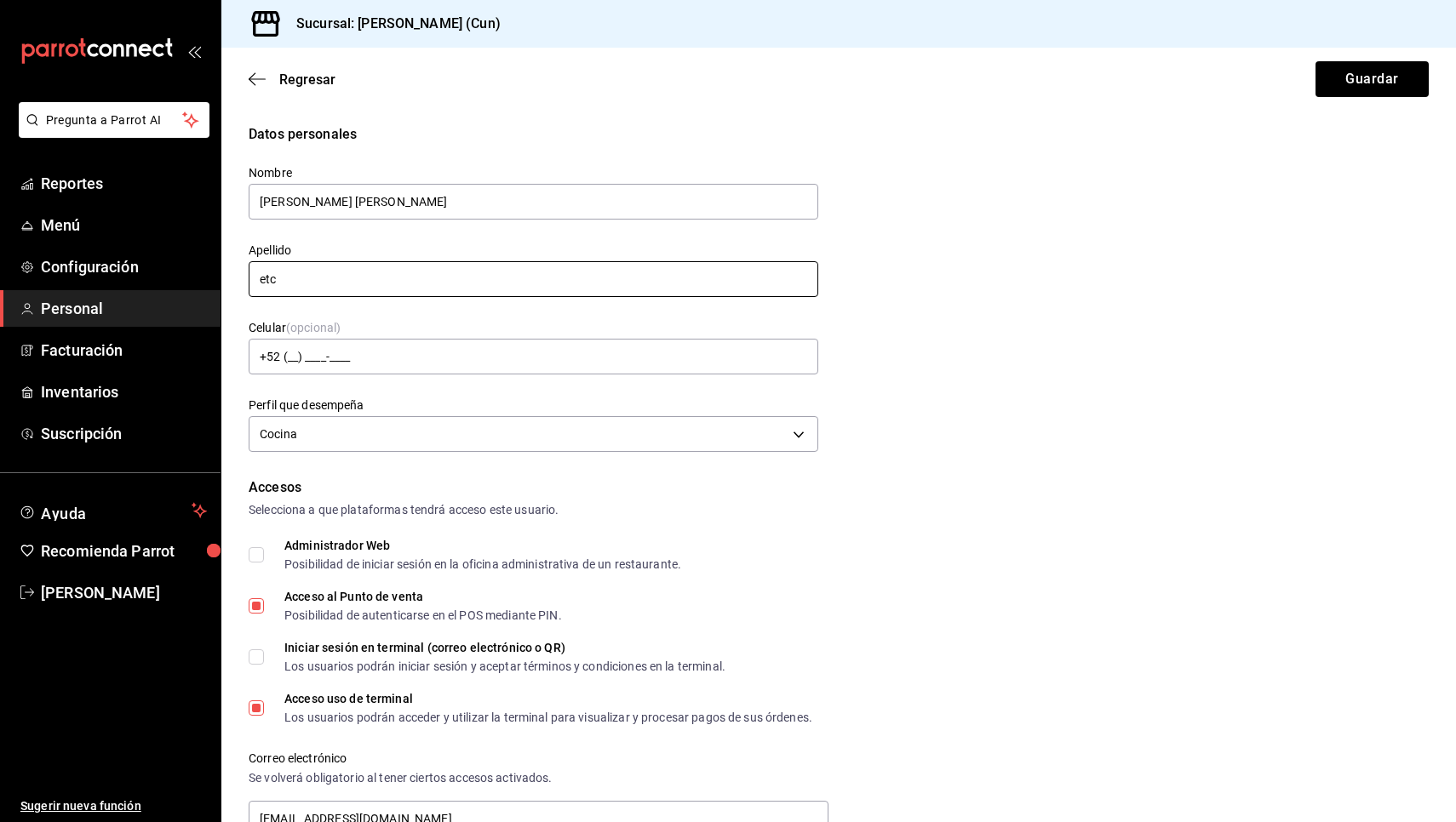
type input "Jairo Gamaliel"
drag, startPoint x: 294, startPoint y: 278, endPoint x: 207, endPoint y: 278, distance: 87.0
type input "Cohuo Pat"
click at [1358, 83] on button "Guardar" at bounding box center [1371, 79] width 113 height 36
